Goal: Transaction & Acquisition: Purchase product/service

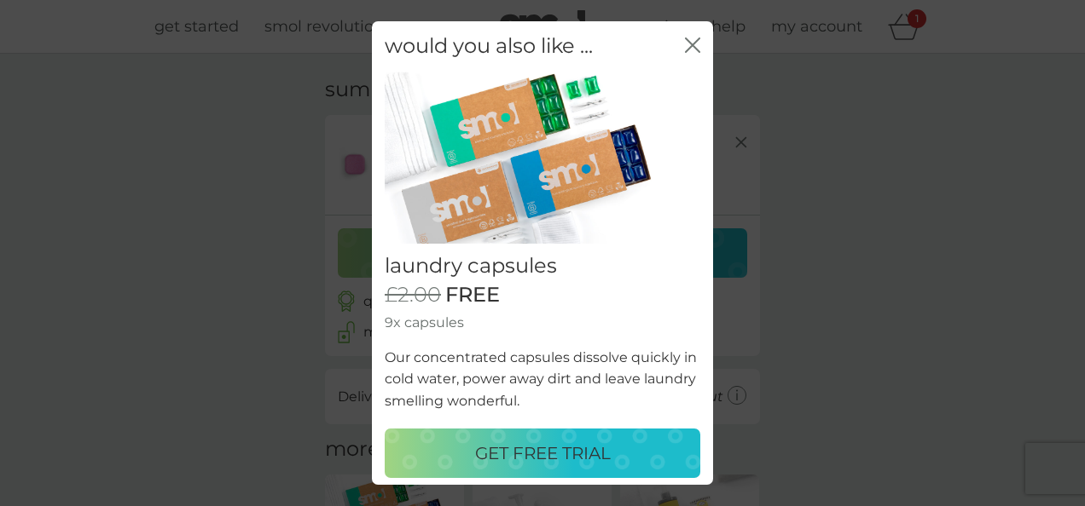
click at [568, 446] on p "GET FREE TRIAL" at bounding box center [543, 453] width 136 height 27
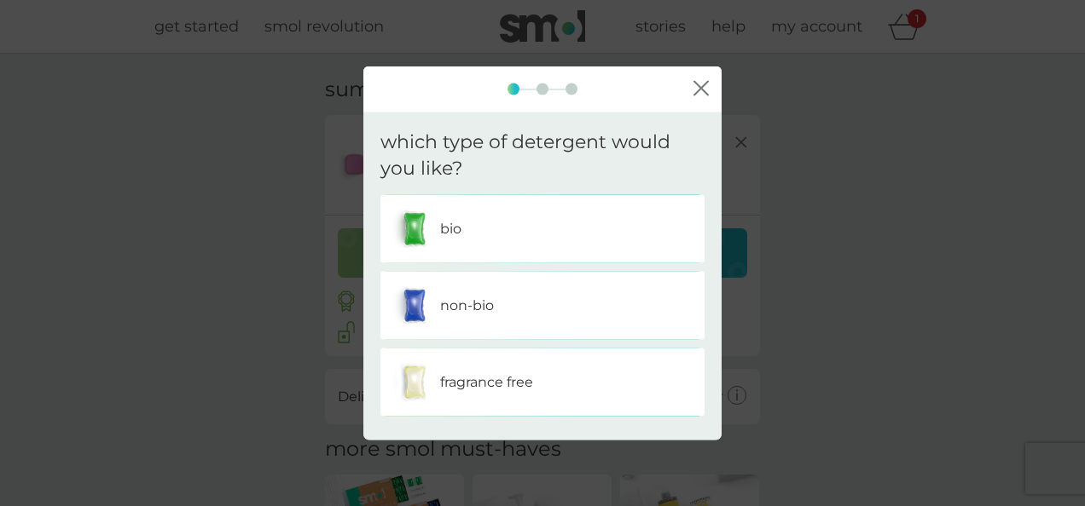
click at [574, 300] on div "non-bio" at bounding box center [542, 305] width 298 height 43
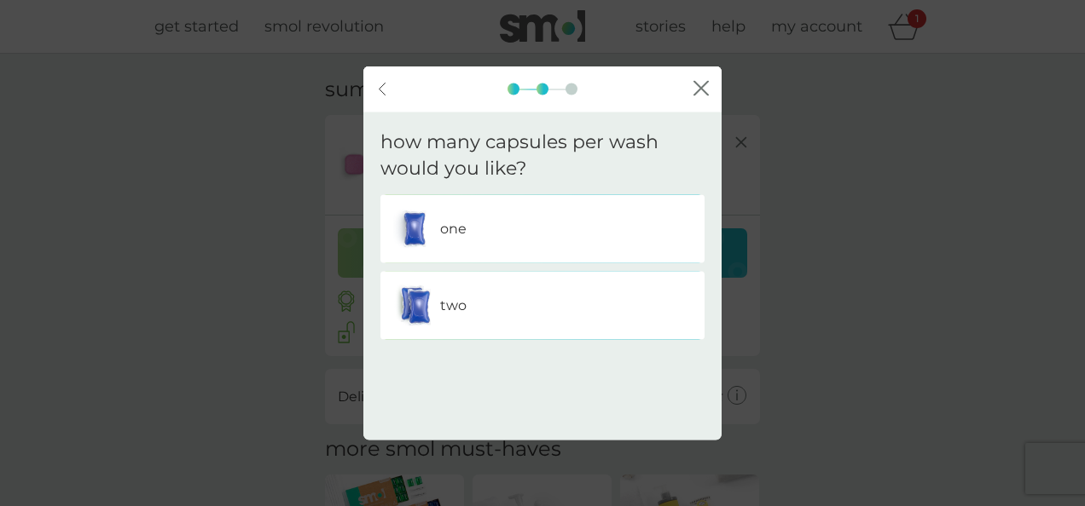
drag, startPoint x: 536, startPoint y: 224, endPoint x: 548, endPoint y: 240, distance: 19.4
click at [535, 223] on div "one" at bounding box center [542, 228] width 298 height 43
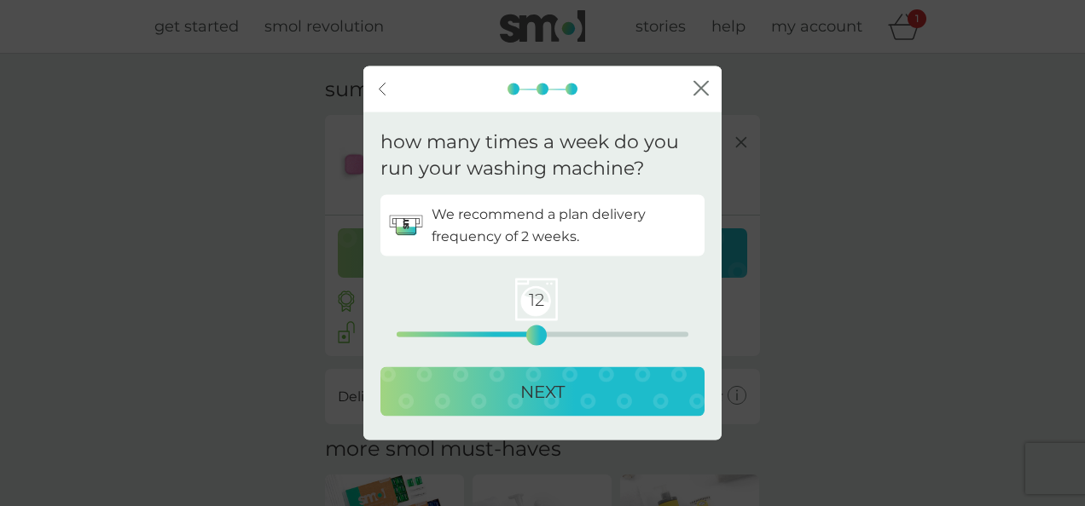
drag, startPoint x: 401, startPoint y: 336, endPoint x: 537, endPoint y: 332, distance: 136.5
click at [537, 332] on div "12" at bounding box center [536, 335] width 7 height 7
click at [559, 385] on p "NEXT" at bounding box center [542, 391] width 44 height 27
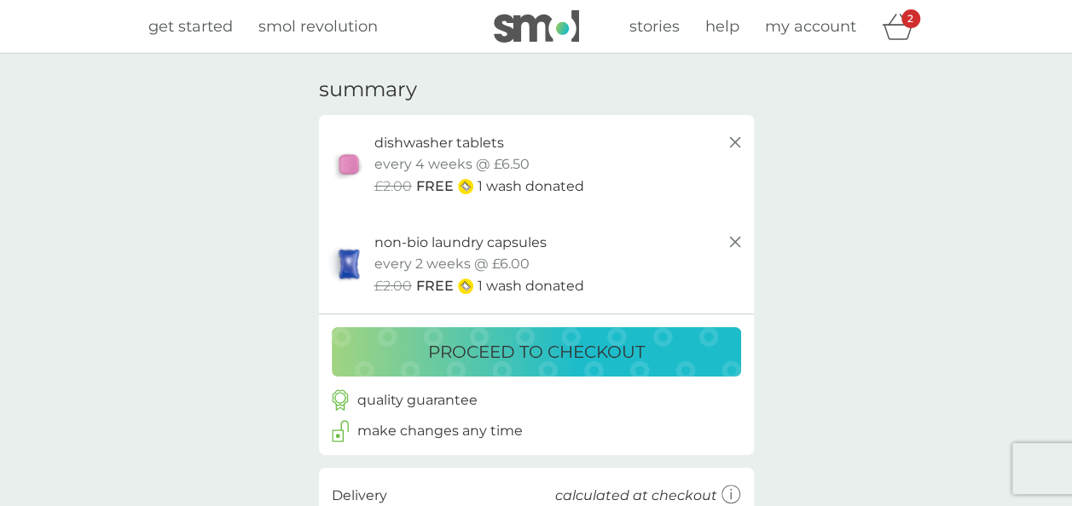
scroll to position [85, 0]
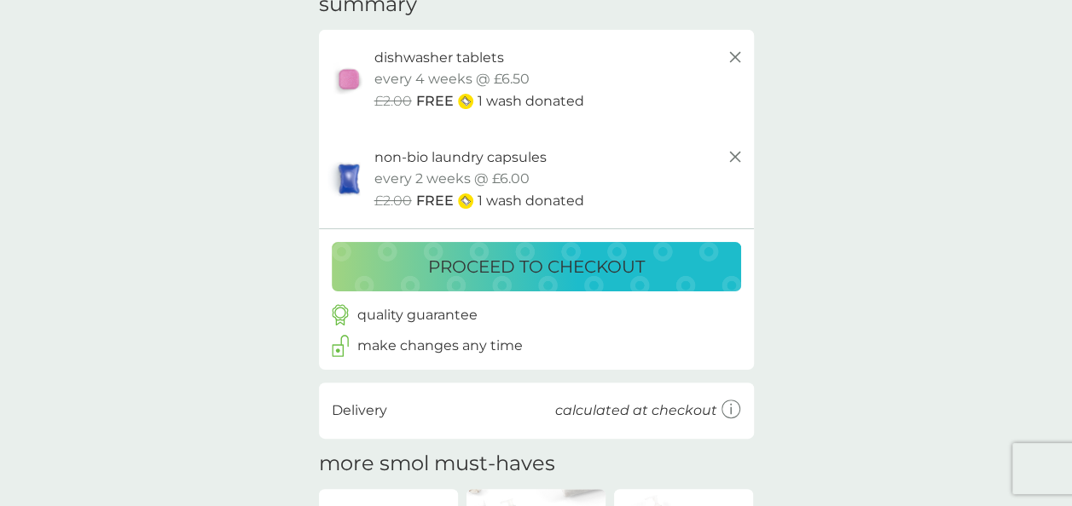
click at [542, 266] on p "proceed to checkout" at bounding box center [536, 266] width 217 height 27
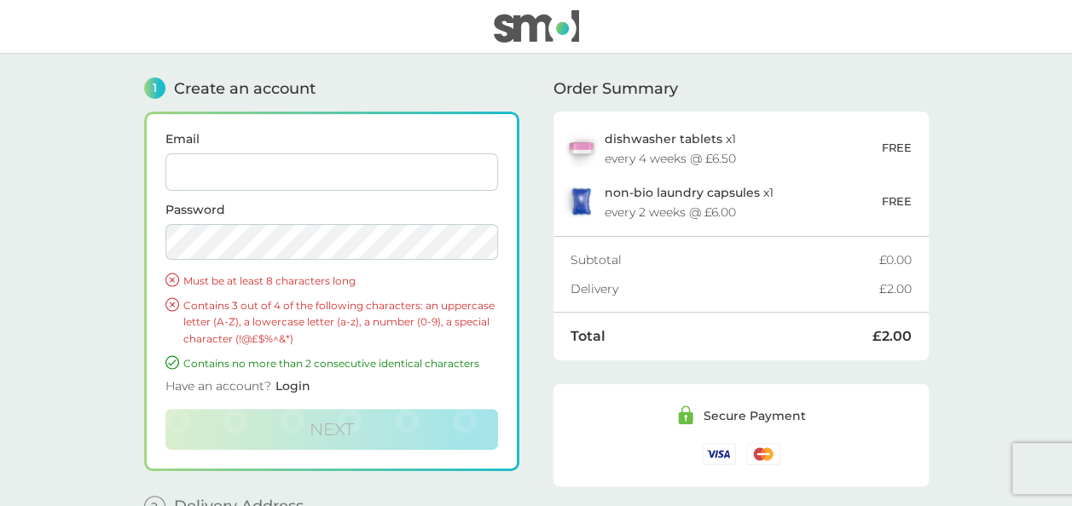
click at [345, 168] on input "Email" at bounding box center [331, 172] width 333 height 38
type input "oliviaann19@hotmail.com"
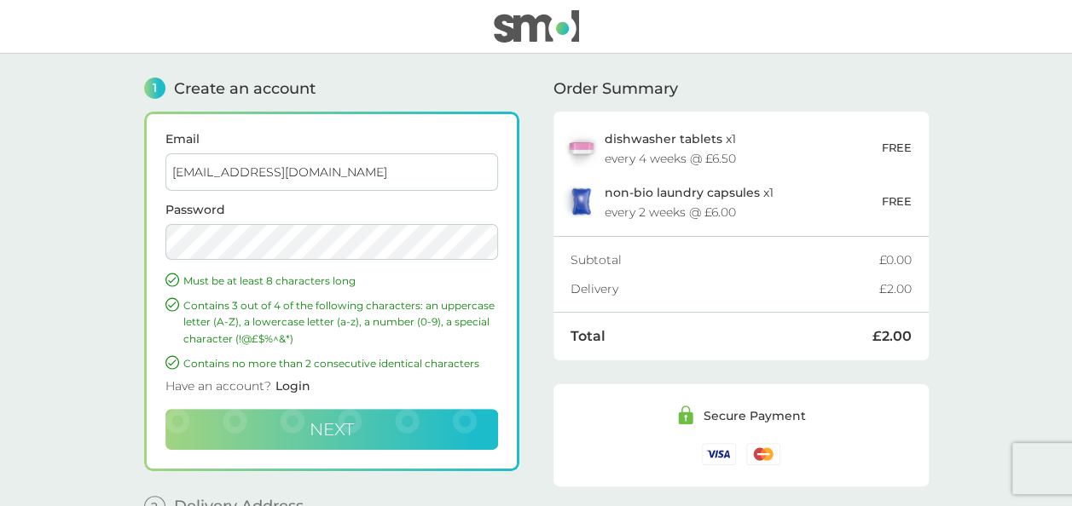
click at [304, 427] on button "Next" at bounding box center [331, 429] width 333 height 41
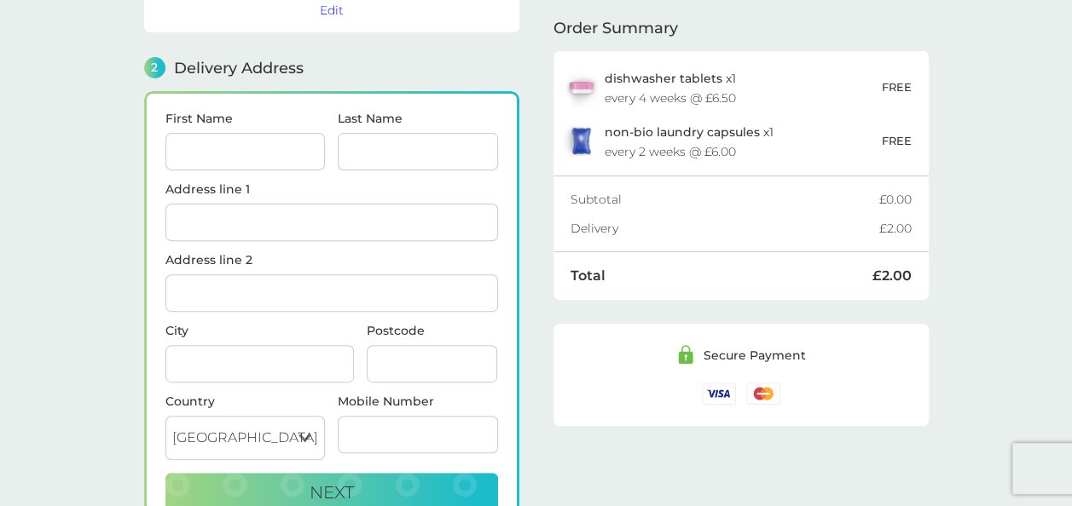
scroll to position [208, 0]
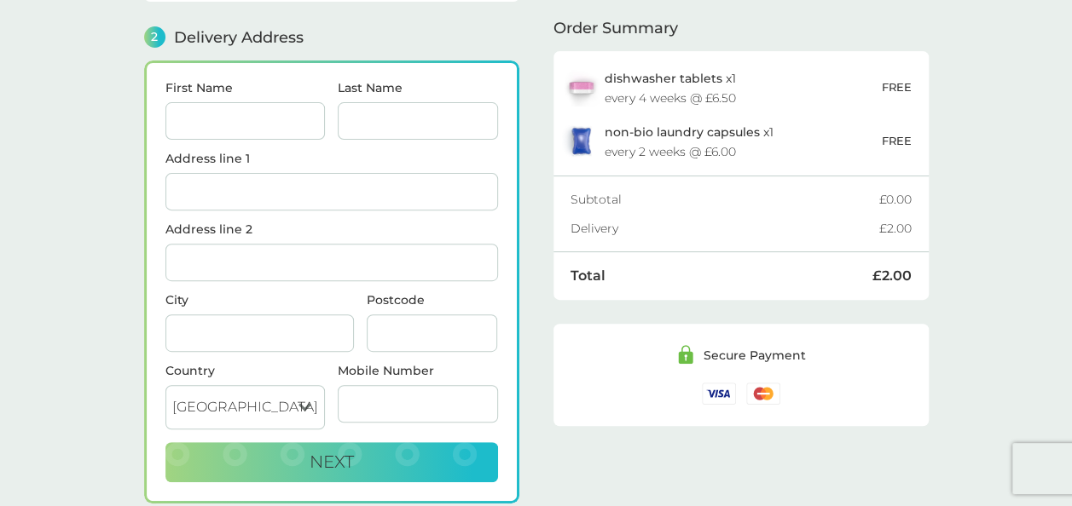
click at [242, 120] on input "First Name" at bounding box center [245, 121] width 160 height 38
type input "[PERSON_NAME]"
type input "Tonks"
type input "[STREET_ADDRESS]"
type input "Brockworth"
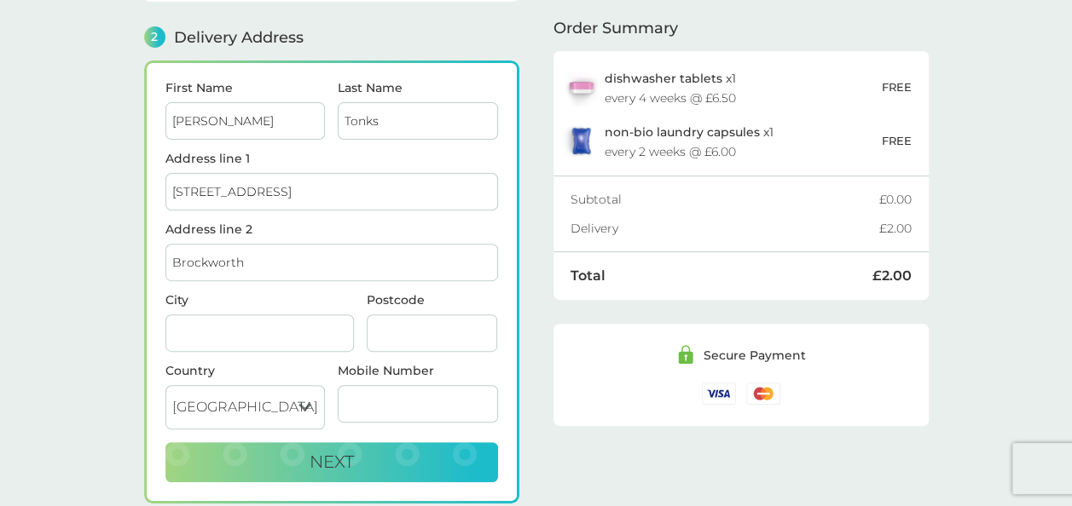
type input "[GEOGRAPHIC_DATA]"
type input "GL3 4LR"
type input "07956822462"
click at [307, 454] on button "Next" at bounding box center [331, 463] width 333 height 41
checkbox input "true"
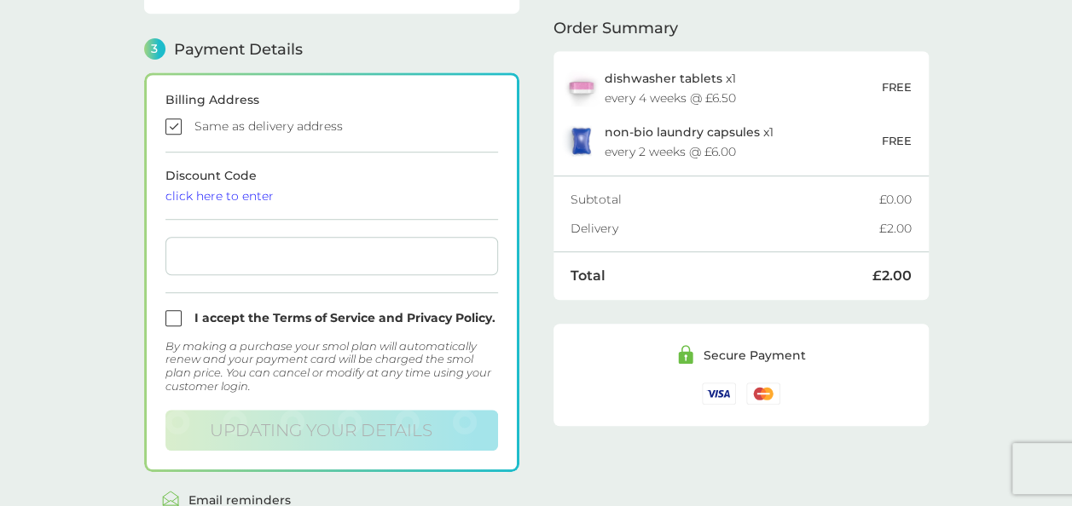
scroll to position [484, 0]
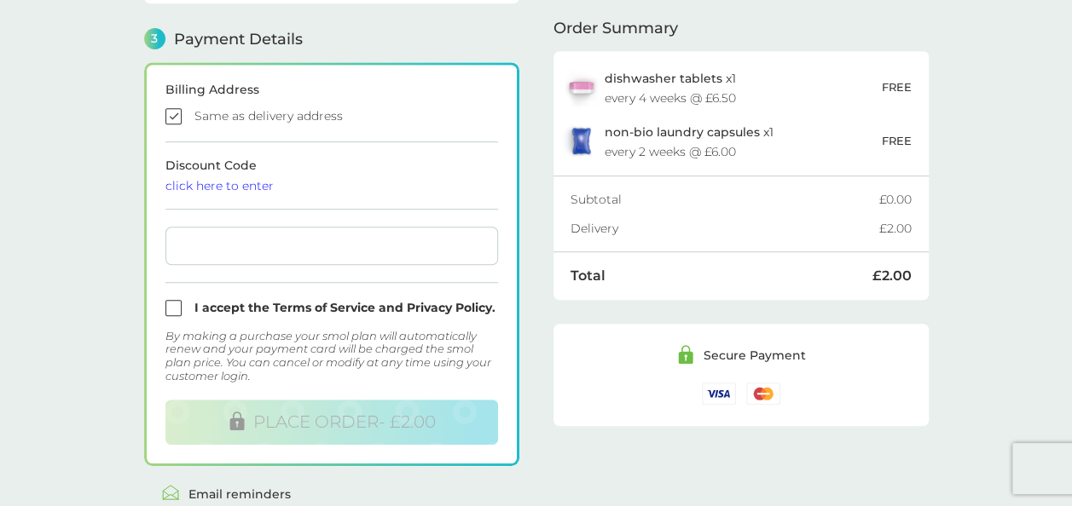
click at [180, 304] on input "checkbox" at bounding box center [331, 308] width 333 height 16
checkbox input "true"
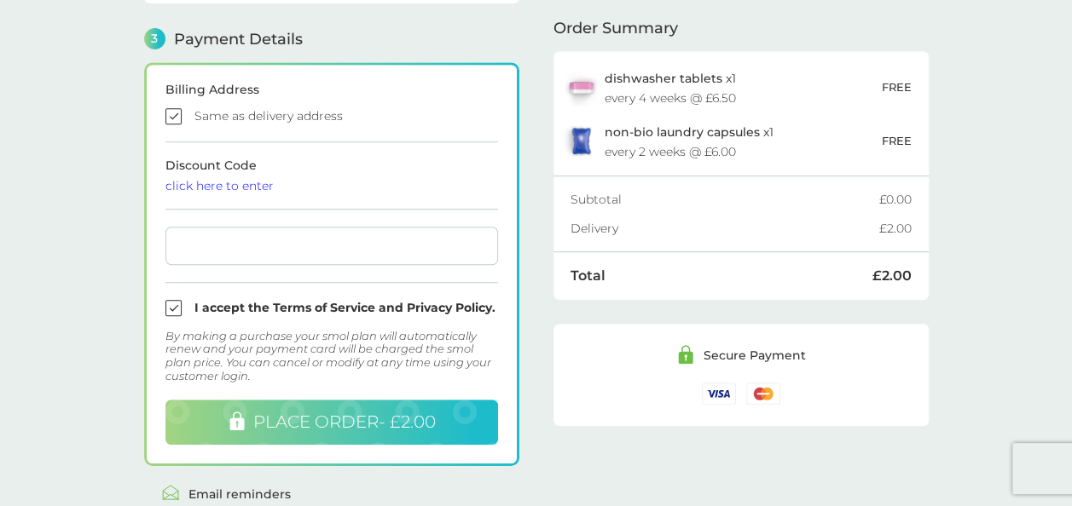
click at [397, 416] on span "PLACE ORDER - £2.00" at bounding box center [344, 422] width 182 height 20
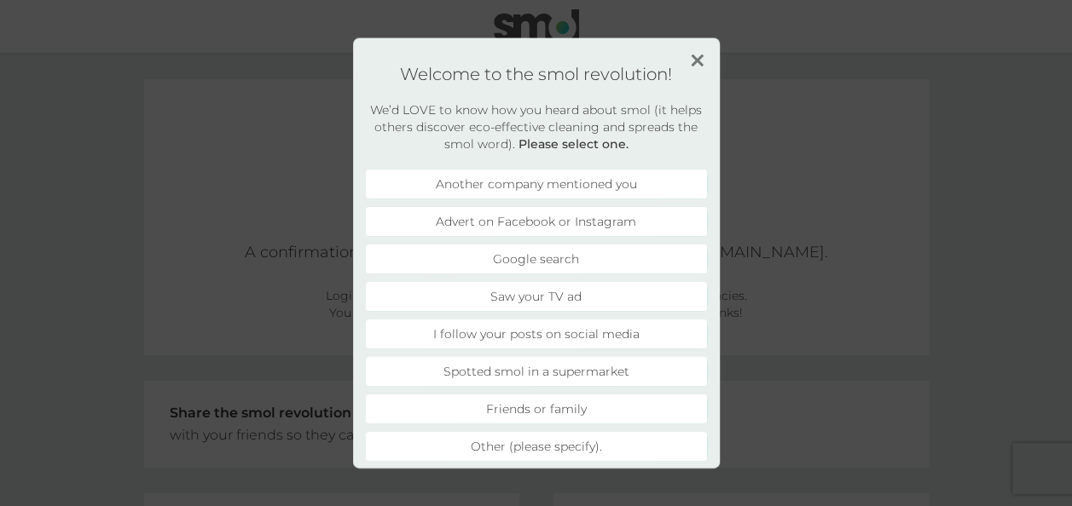
click at [582, 178] on li "Another company mentioned you" at bounding box center [536, 184] width 341 height 29
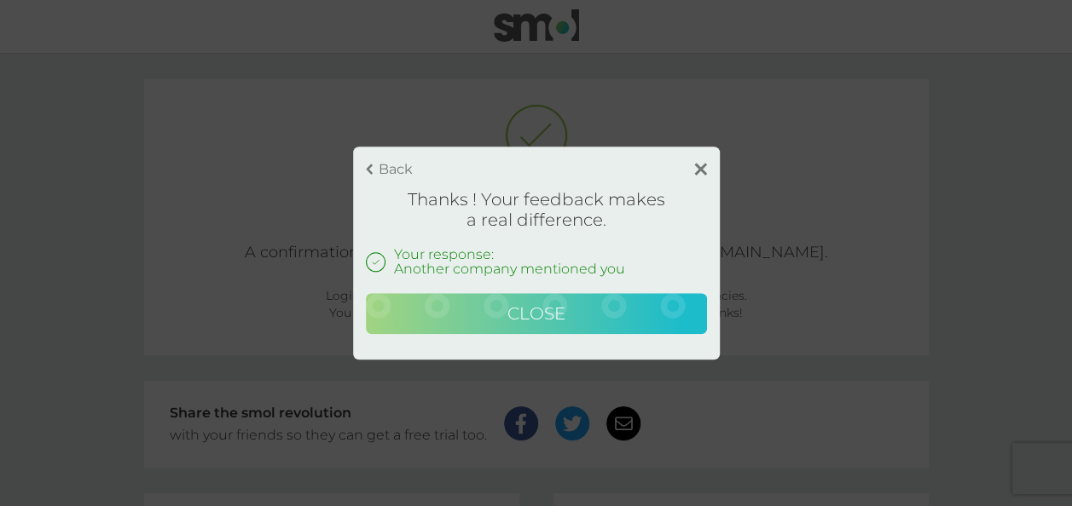
click at [549, 309] on span "Close" at bounding box center [536, 314] width 58 height 20
